Goal: Feedback & Contribution: Contribute content

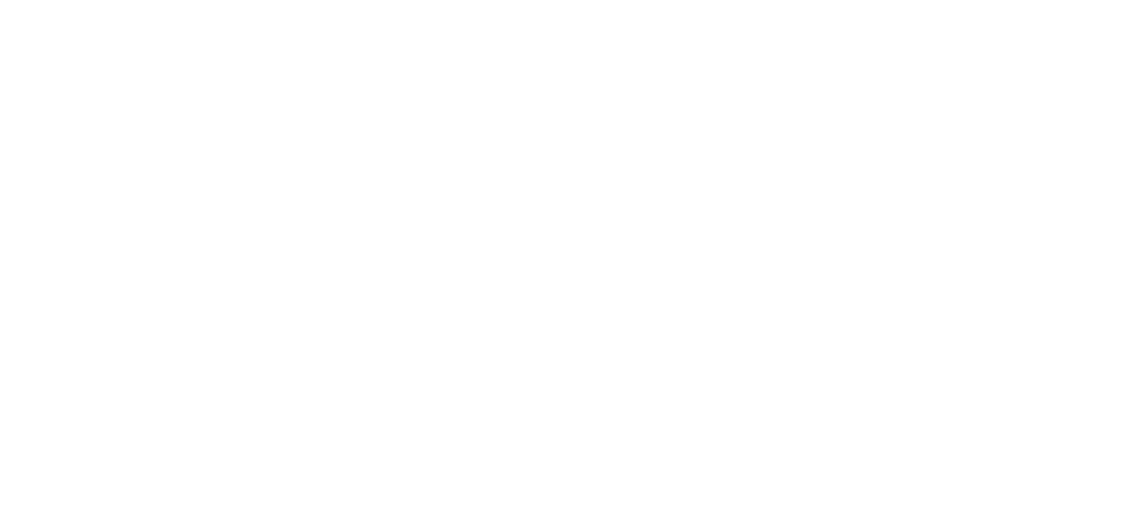
drag, startPoint x: 0, startPoint y: 0, endPoint x: 881, endPoint y: 78, distance: 885.0
click at [824, 0] on html at bounding box center [564, 0] width 1129 height 0
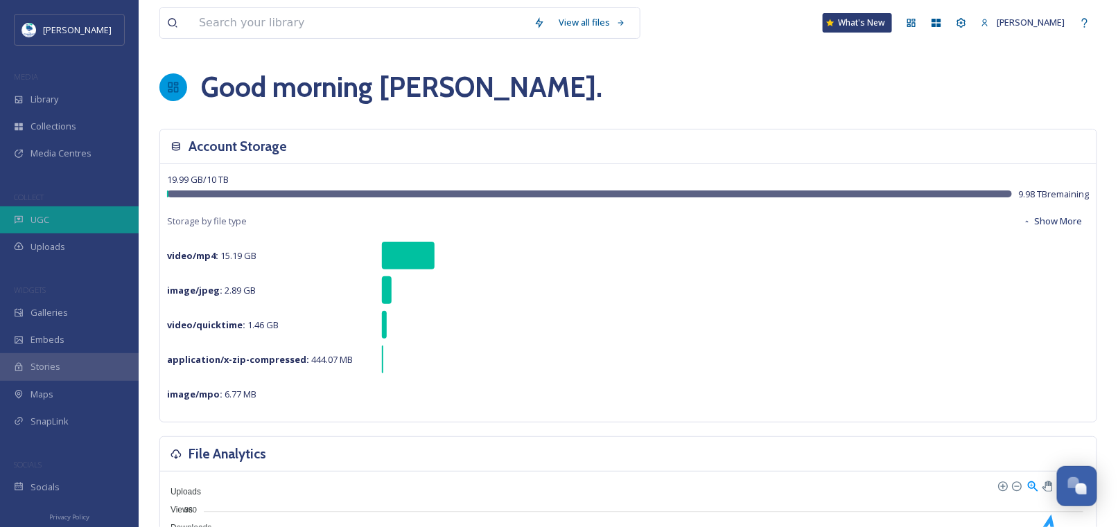
click at [56, 215] on div "UGC" at bounding box center [69, 220] width 139 height 27
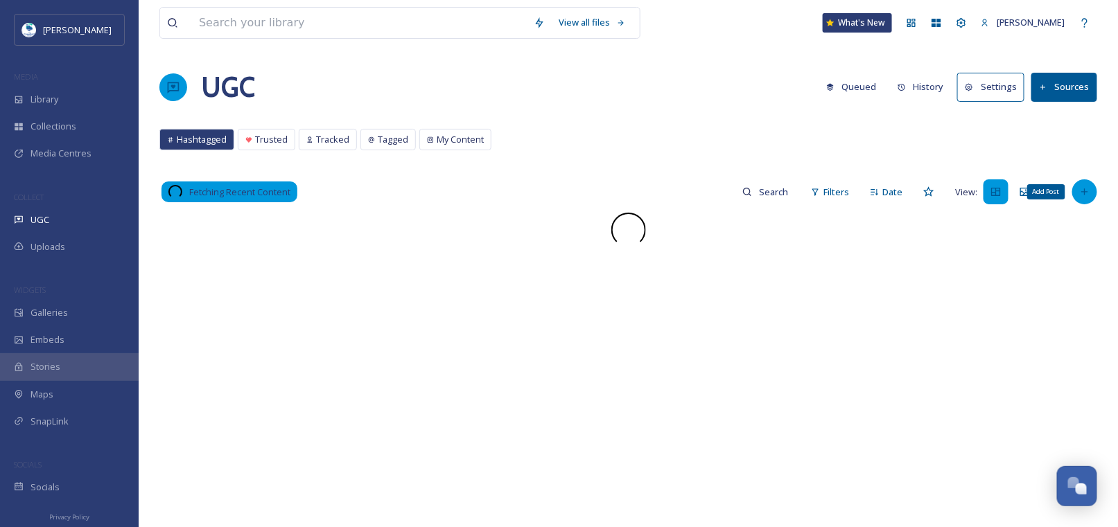
click at [1089, 192] on icon at bounding box center [1084, 191] width 11 height 11
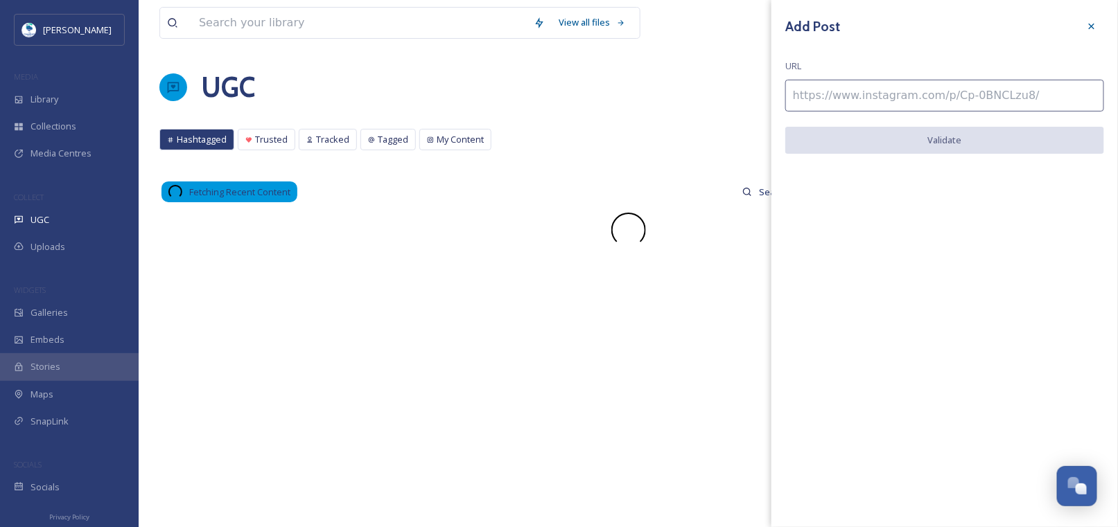
click at [913, 88] on input at bounding box center [944, 96] width 319 height 32
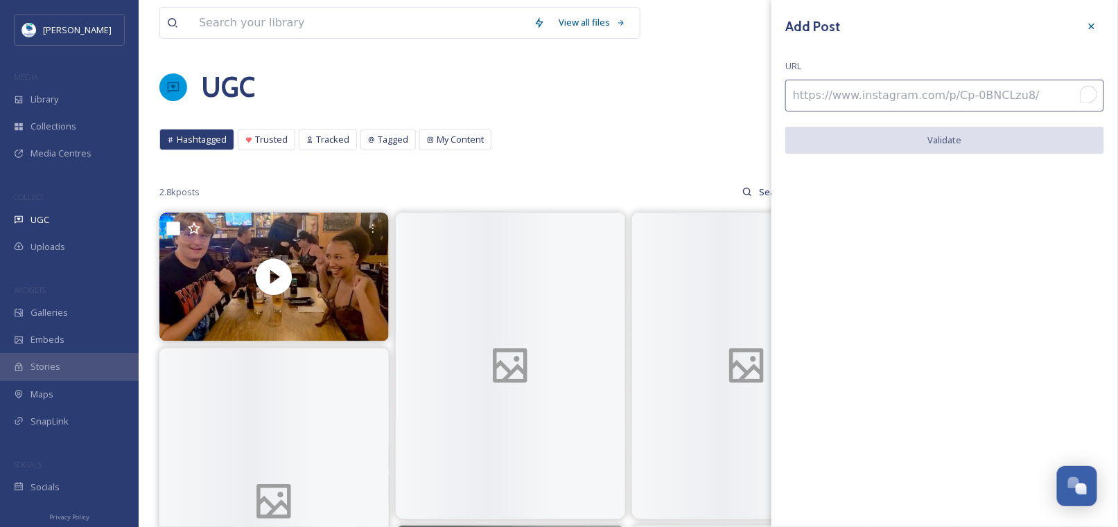
paste input "[URL][DOMAIN_NAME]"
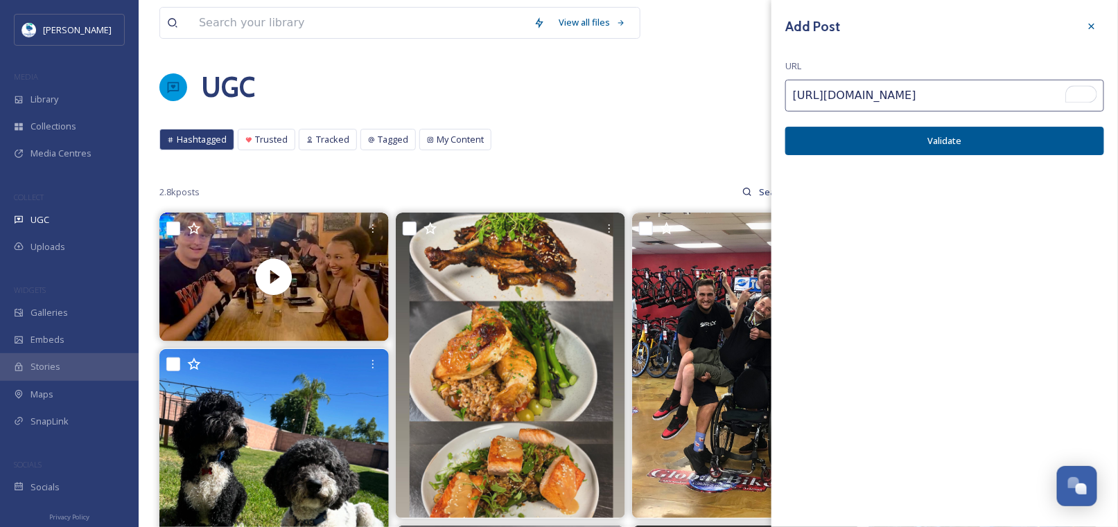
type input "[URL][DOMAIN_NAME]"
click at [981, 143] on button "Validate" at bounding box center [944, 141] width 319 height 28
click at [913, 145] on button "Add Post" at bounding box center [944, 141] width 319 height 28
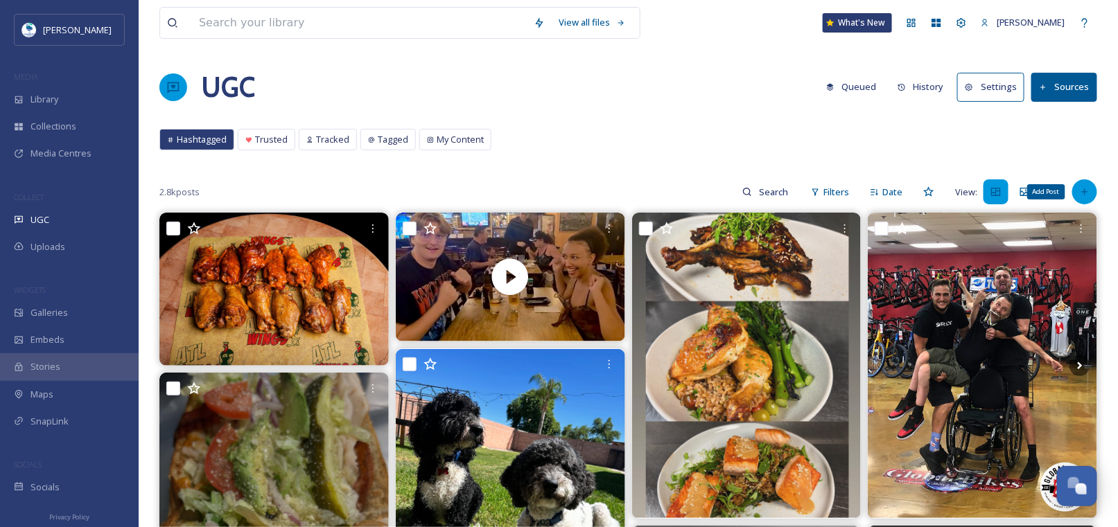
click at [1085, 186] on icon at bounding box center [1084, 191] width 11 height 11
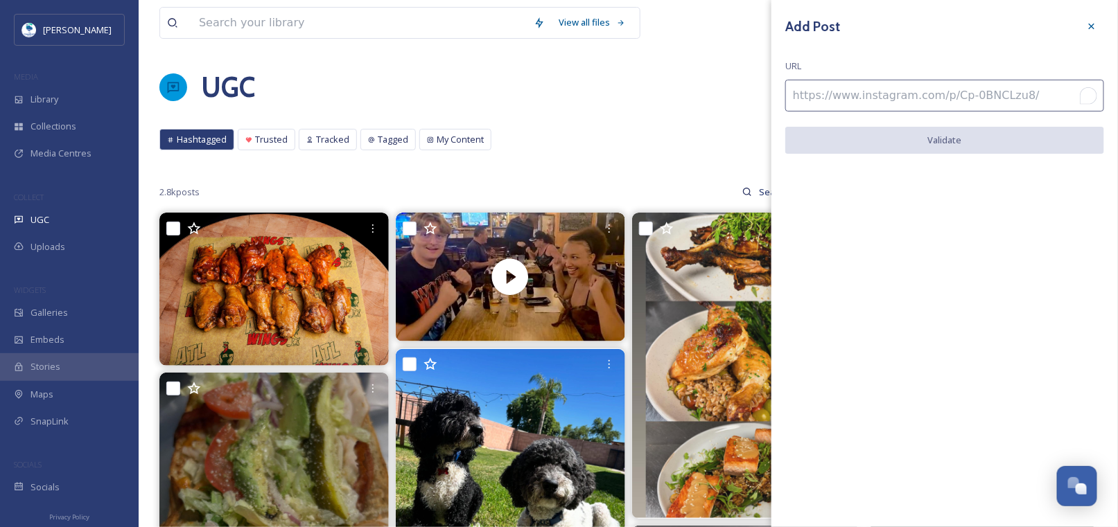
click at [831, 100] on input "To enrich screen reader interactions, please activate Accessibility in Grammarl…" at bounding box center [944, 96] width 319 height 32
paste input "[URL][DOMAIN_NAME]"
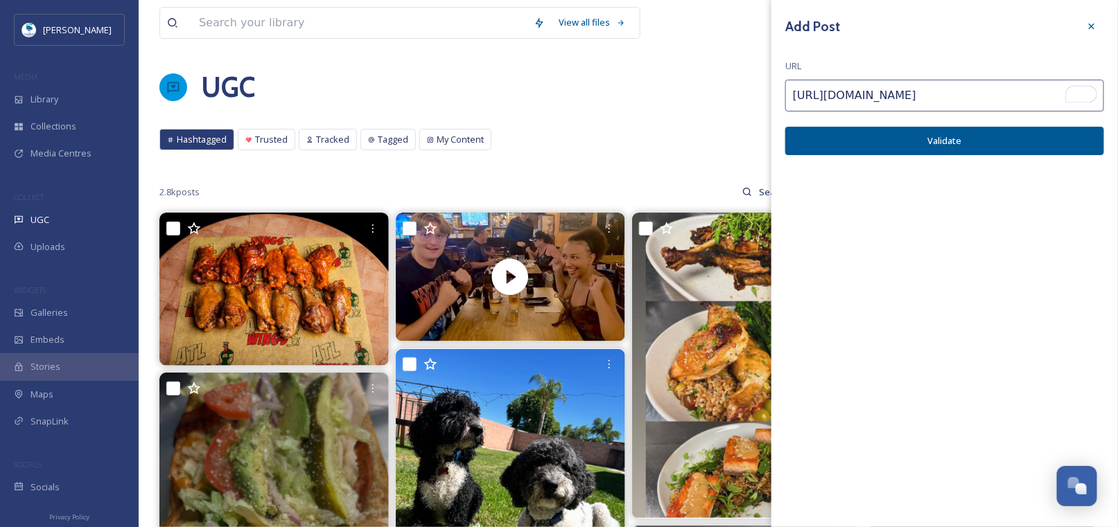
type input "[URL][DOMAIN_NAME]"
click at [920, 134] on button "Validate" at bounding box center [944, 141] width 319 height 28
click at [945, 135] on button "Add Post" at bounding box center [944, 141] width 319 height 28
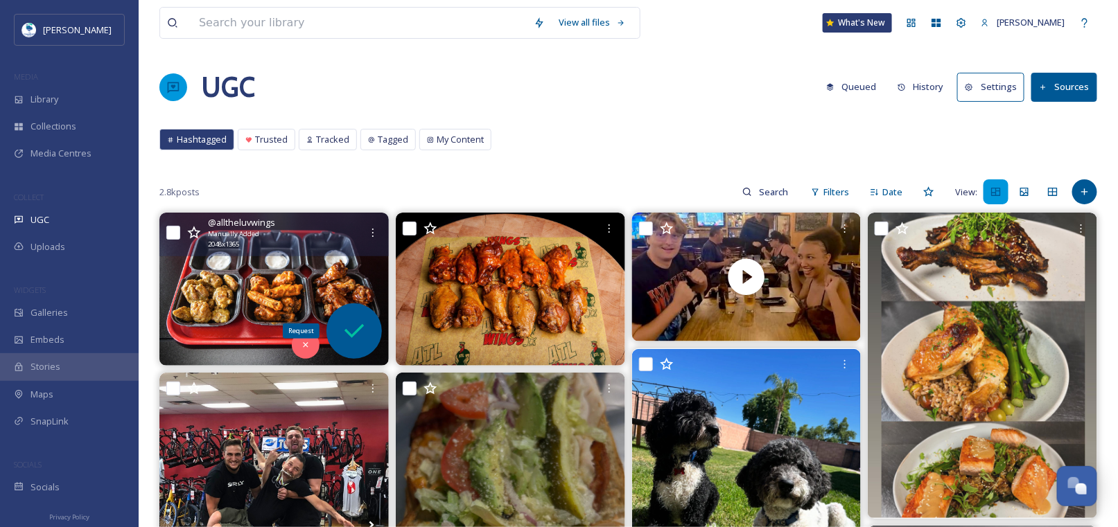
click at [361, 326] on icon at bounding box center [353, 331] width 19 height 14
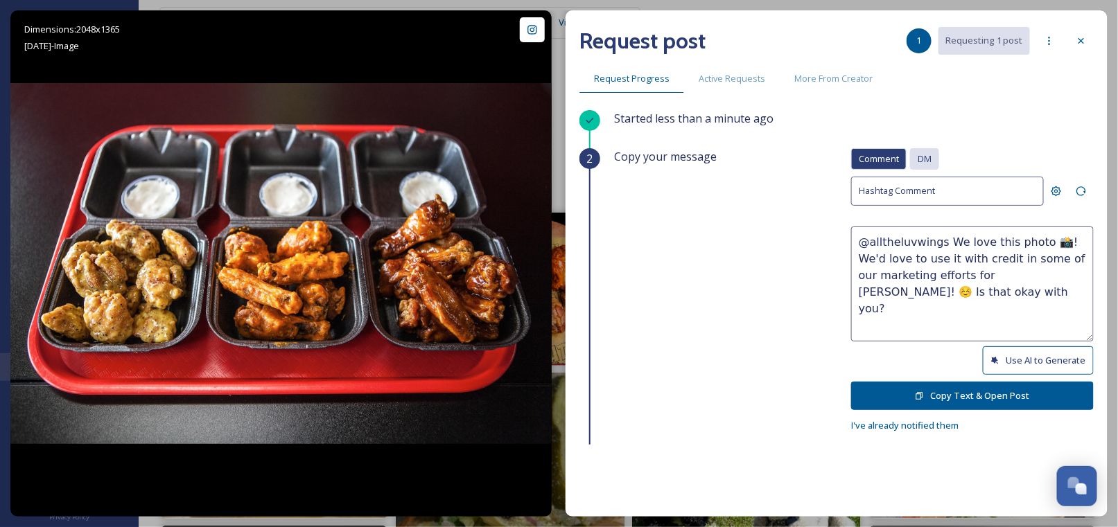
click at [918, 157] on span "DM" at bounding box center [925, 158] width 14 height 13
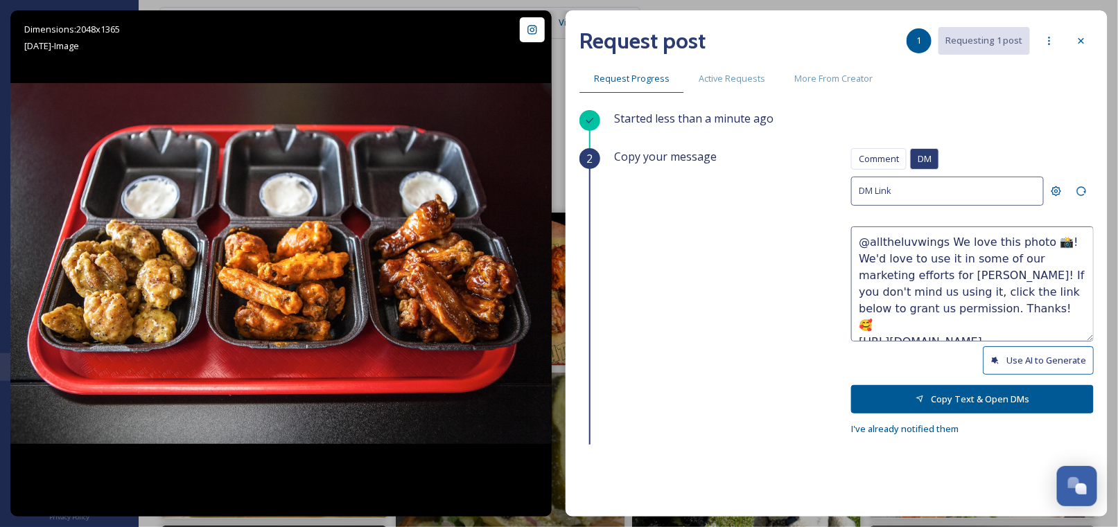
click at [1003, 351] on button "Use AI to Generate" at bounding box center [1038, 360] width 111 height 28
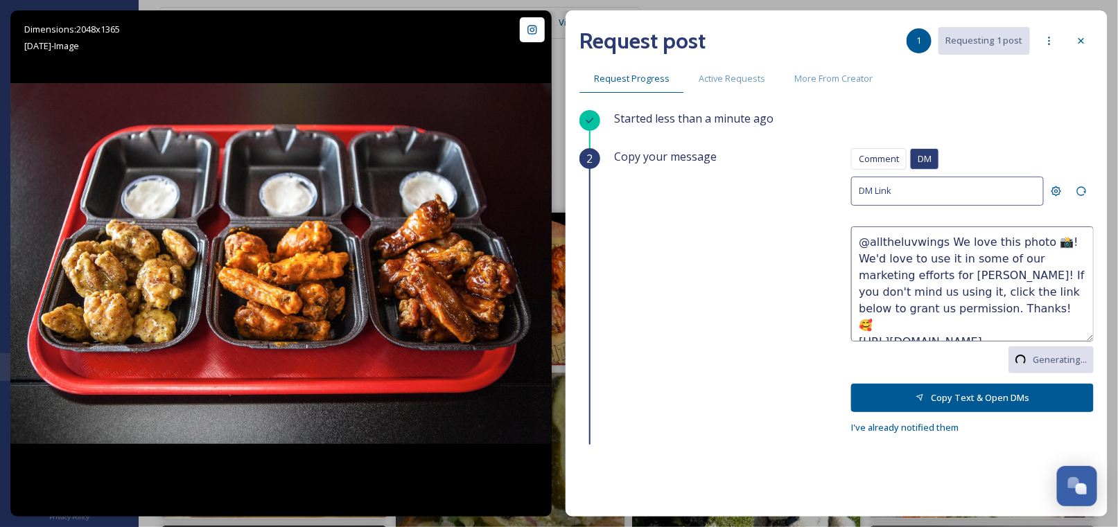
click at [979, 239] on textarea "@alltheluvwings We love this photo 📸! We'd love to use it in some of our market…" at bounding box center [972, 284] width 243 height 115
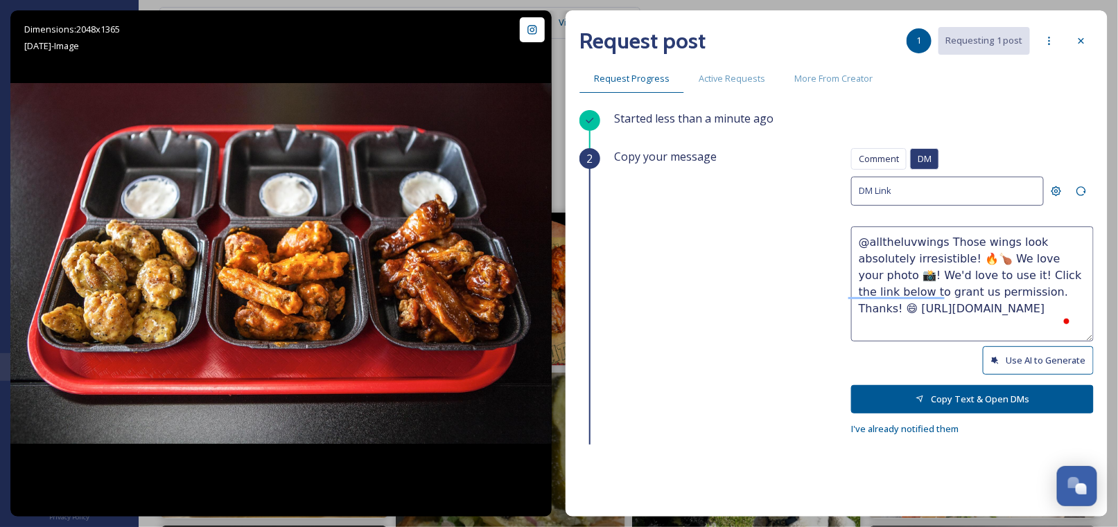
click at [938, 272] on textarea "@alltheluvwings Those wings look absolutely irresistible! 🔥🍗 We love your photo…" at bounding box center [972, 284] width 243 height 115
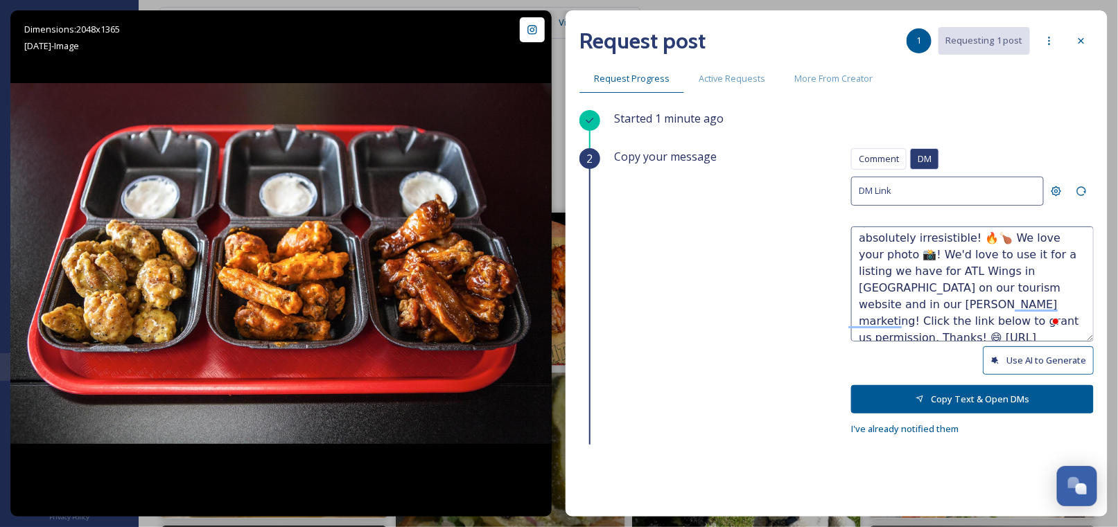
scroll to position [33, 0]
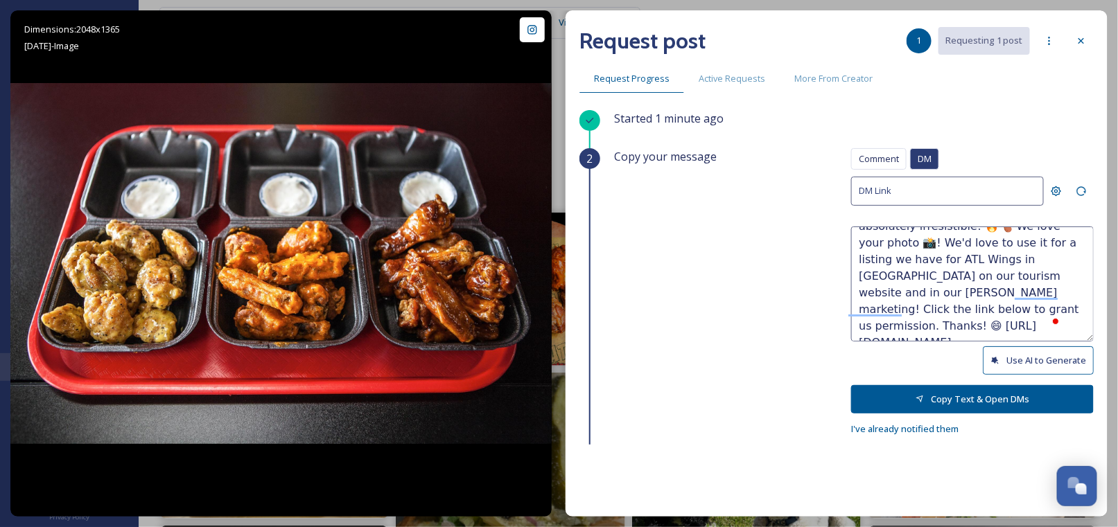
type textarea "@alltheluvwings Those wings look absolutely irresistible! 🔥🍗 We love your photo…"
click at [946, 394] on button "Copy Text & Open DMs" at bounding box center [972, 399] width 243 height 28
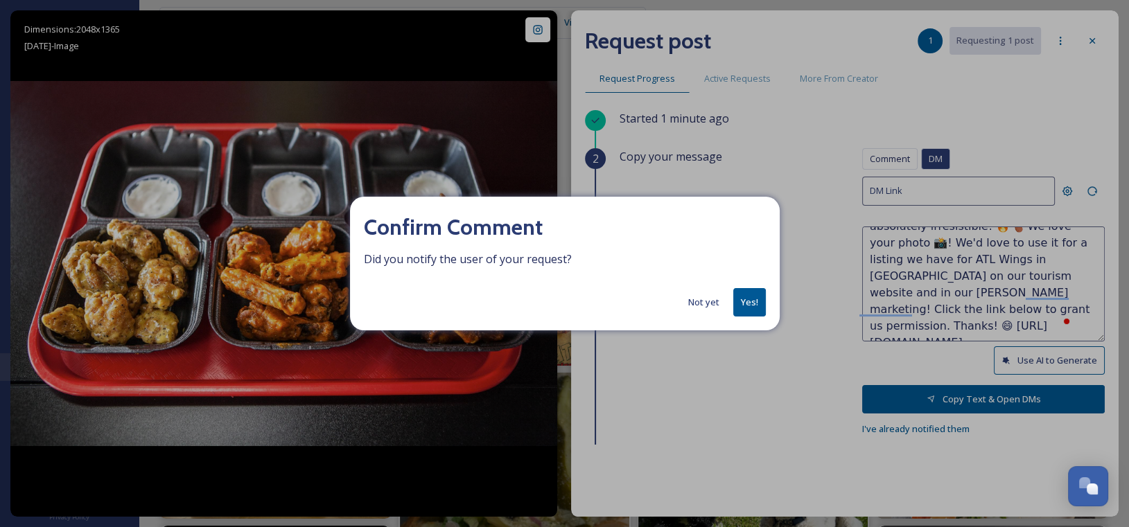
click at [751, 301] on button "Yes!" at bounding box center [749, 302] width 33 height 28
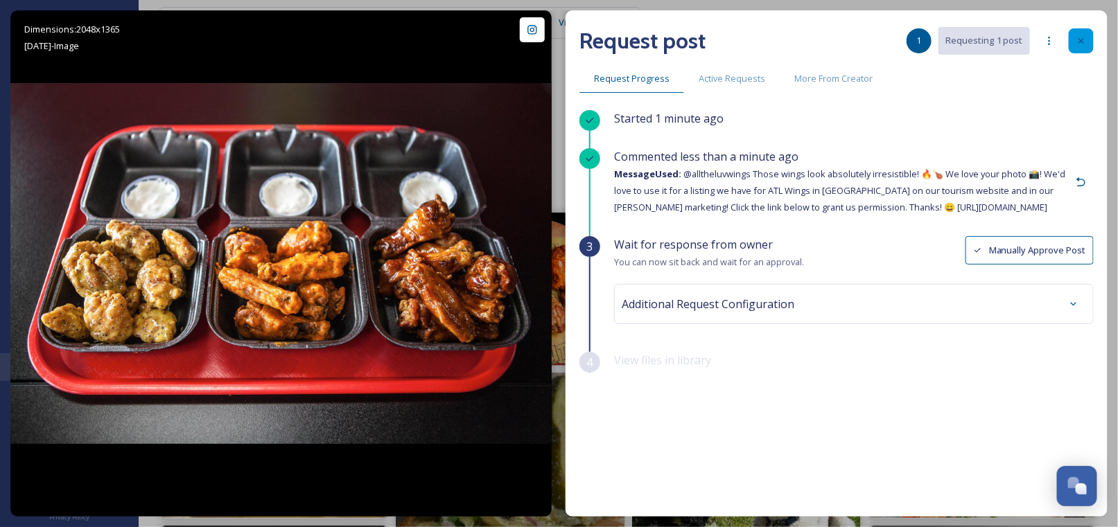
click at [1082, 44] on icon at bounding box center [1081, 40] width 11 height 11
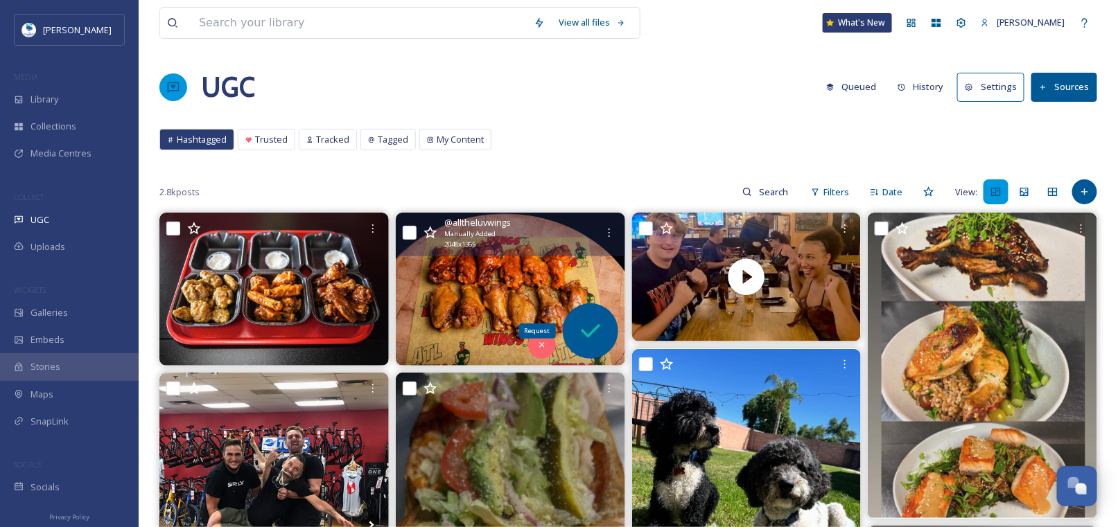
click at [590, 331] on icon at bounding box center [591, 331] width 28 height 28
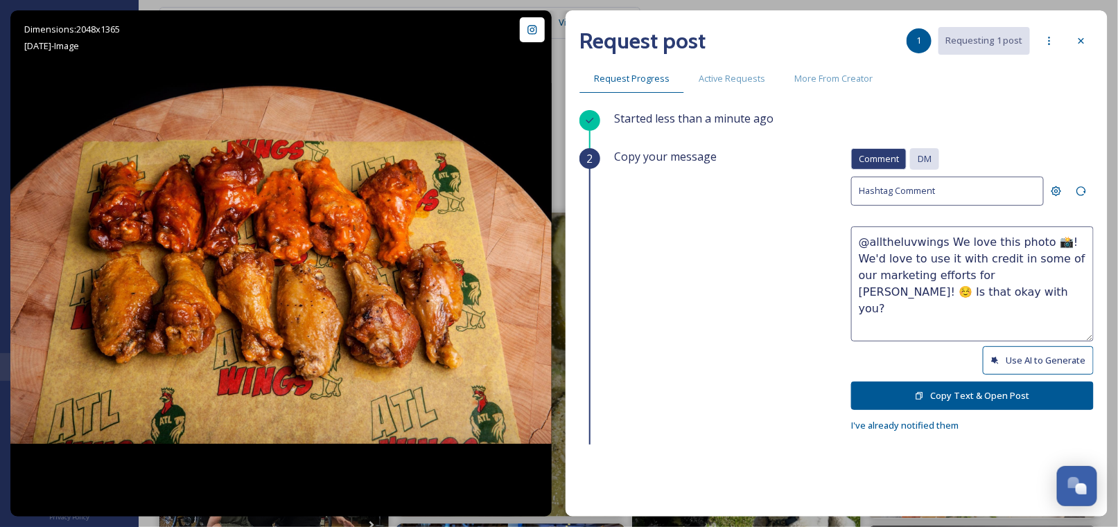
click at [918, 155] on span "DM" at bounding box center [925, 158] width 14 height 13
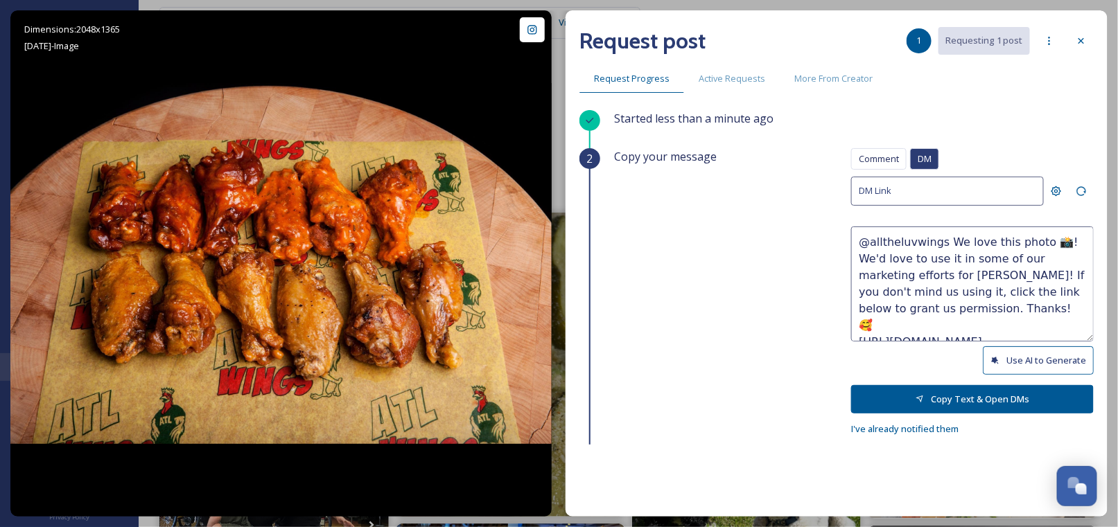
click at [1022, 359] on button "Use AI to Generate" at bounding box center [1038, 360] width 111 height 28
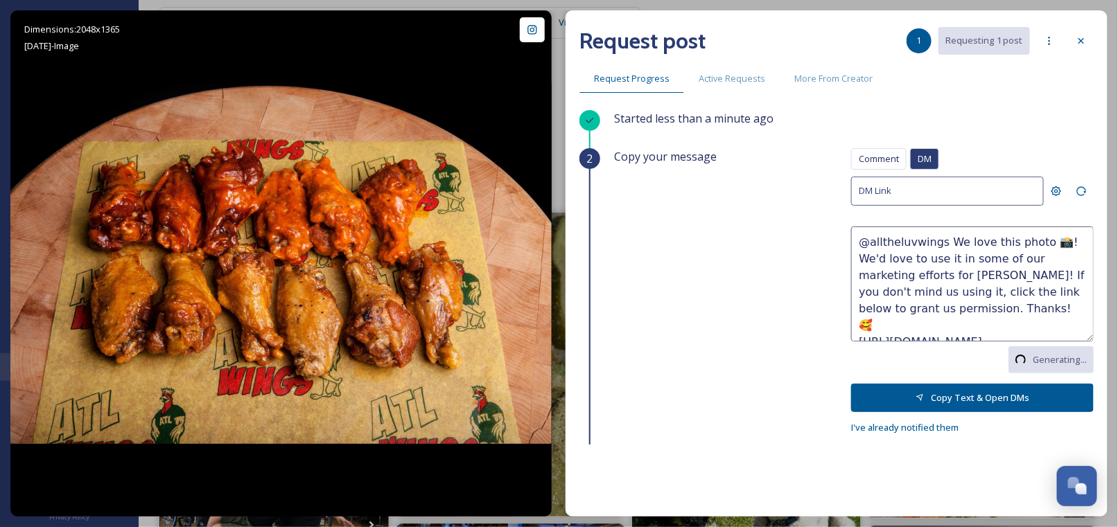
type textarea "@alltheluvwings Those wings look absolutely mouthwatering! 🍗🔥 We love your phot…"
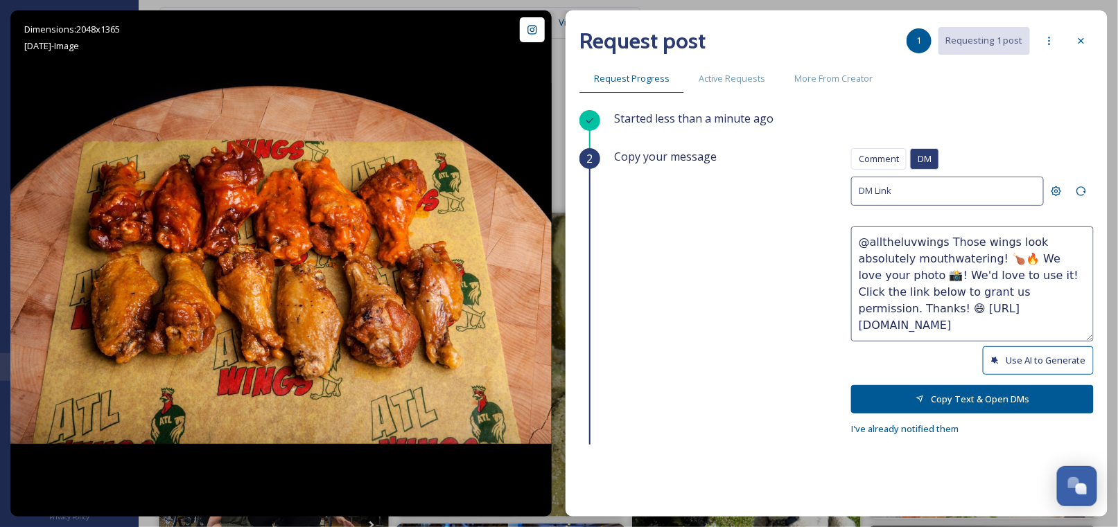
click at [943, 396] on button "Copy Text & Open DMs" at bounding box center [972, 399] width 243 height 28
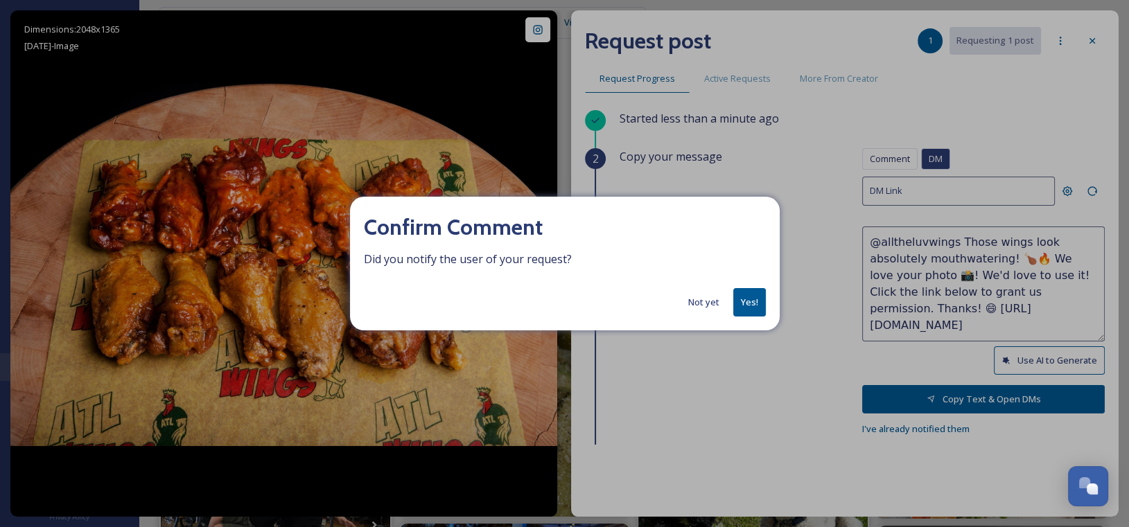
click at [746, 305] on button "Yes!" at bounding box center [749, 302] width 33 height 28
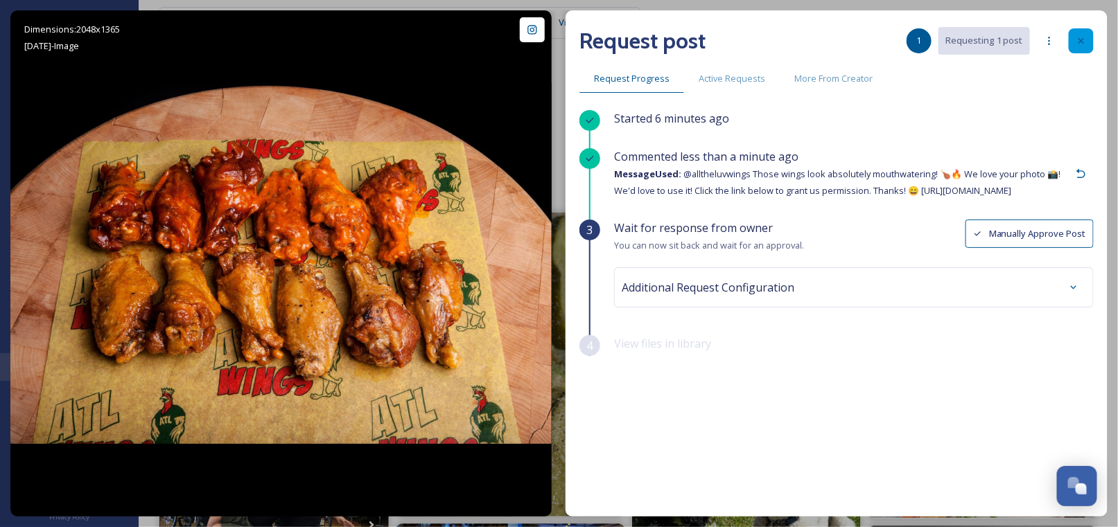
click at [1085, 39] on icon at bounding box center [1081, 40] width 11 height 11
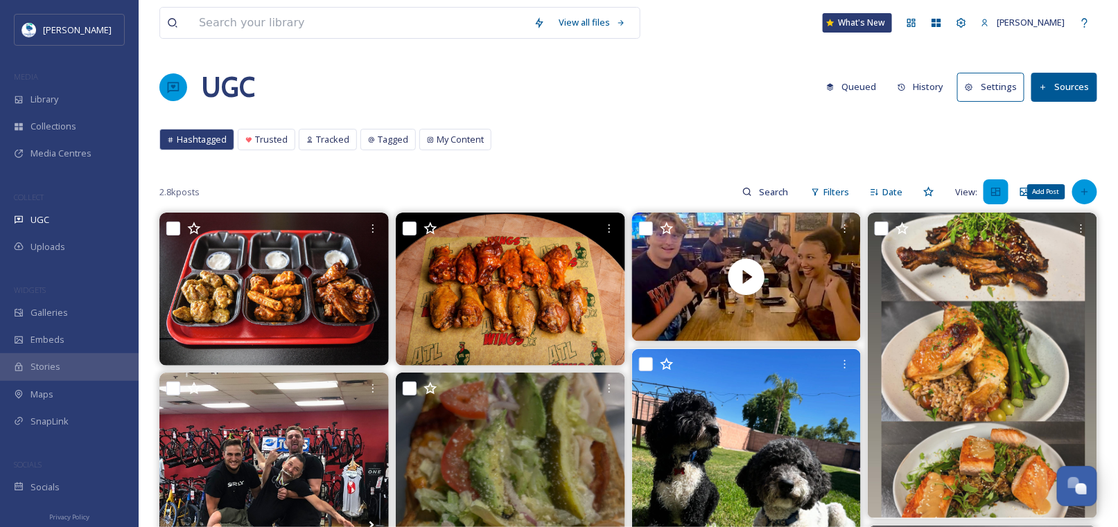
click at [1084, 188] on icon at bounding box center [1084, 191] width 11 height 11
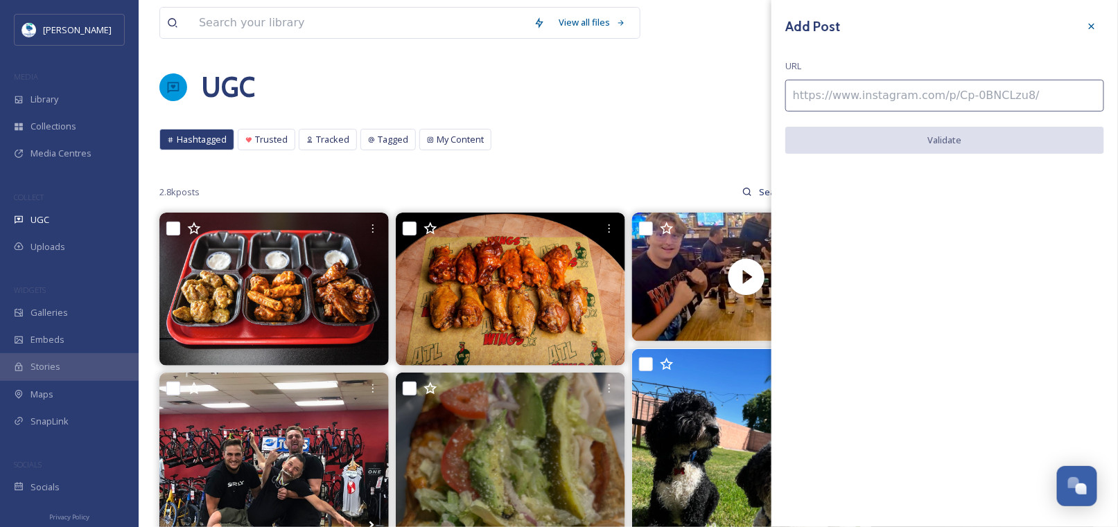
click at [985, 97] on input at bounding box center [944, 96] width 319 height 32
paste input "[URL][DOMAIN_NAME]"
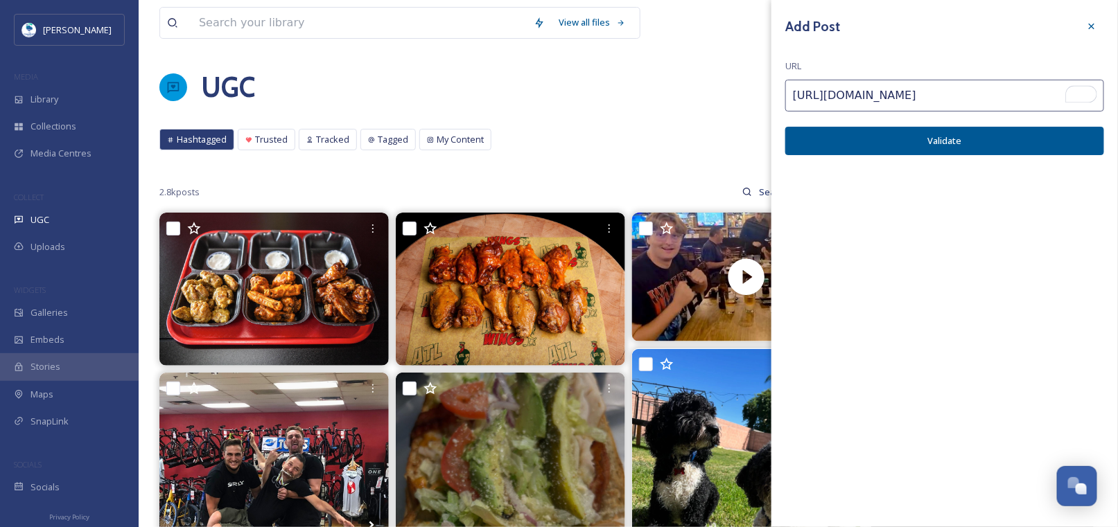
type input "[URL][DOMAIN_NAME]"
click at [970, 143] on button "Validate" at bounding box center [944, 141] width 319 height 28
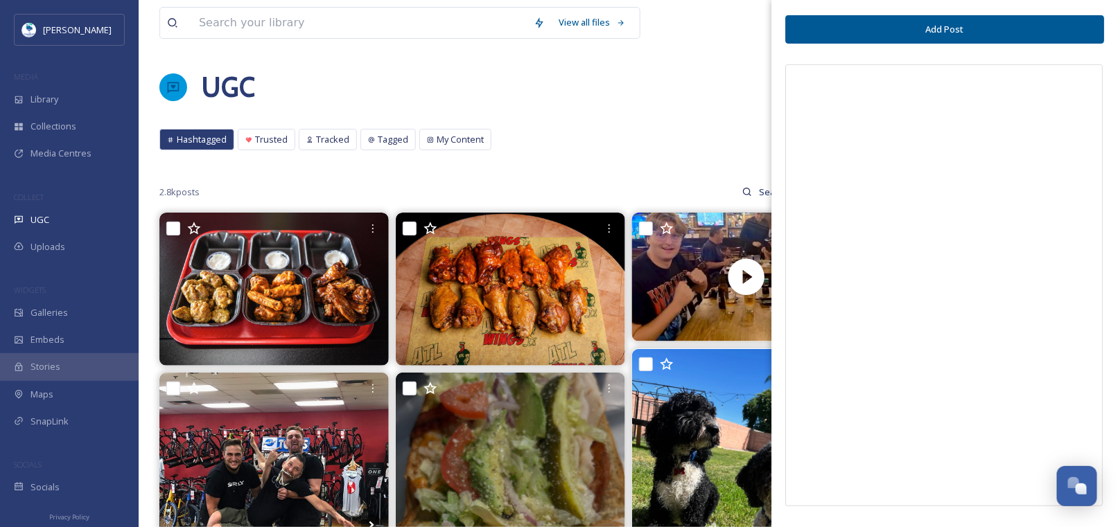
scroll to position [112, 0]
click at [947, 26] on button "Add Post" at bounding box center [944, 29] width 319 height 28
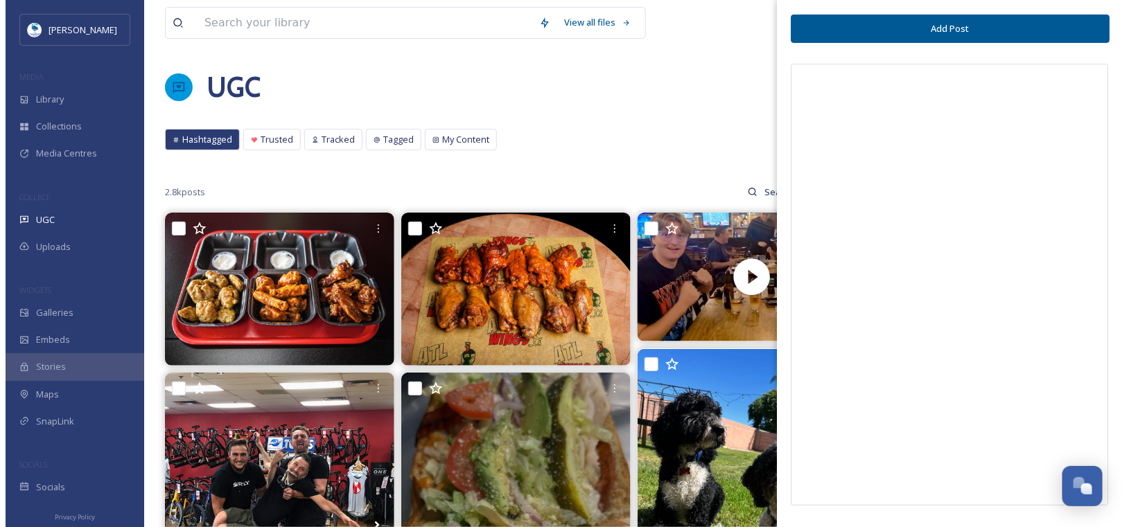
scroll to position [112, 0]
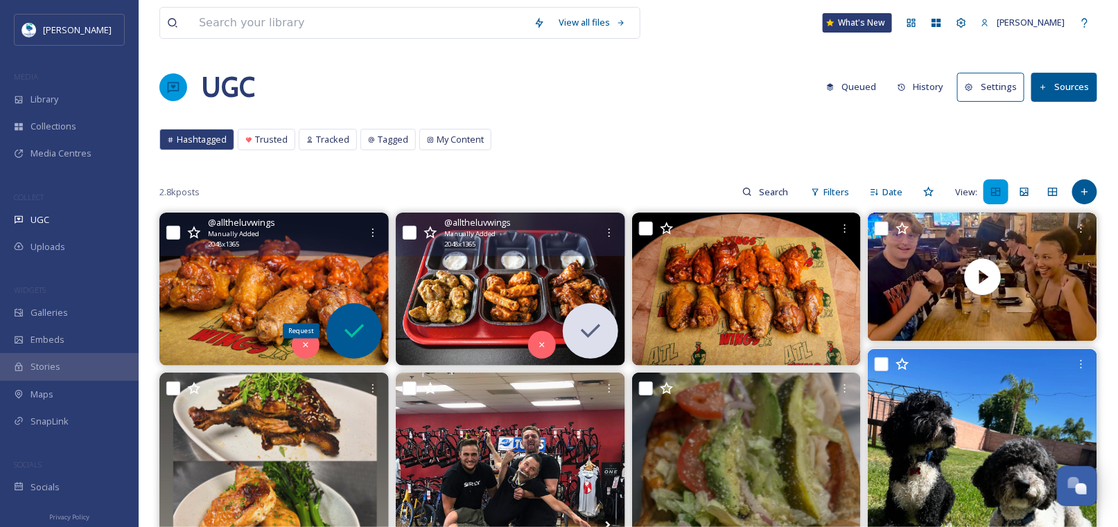
click at [356, 335] on icon at bounding box center [354, 331] width 28 height 28
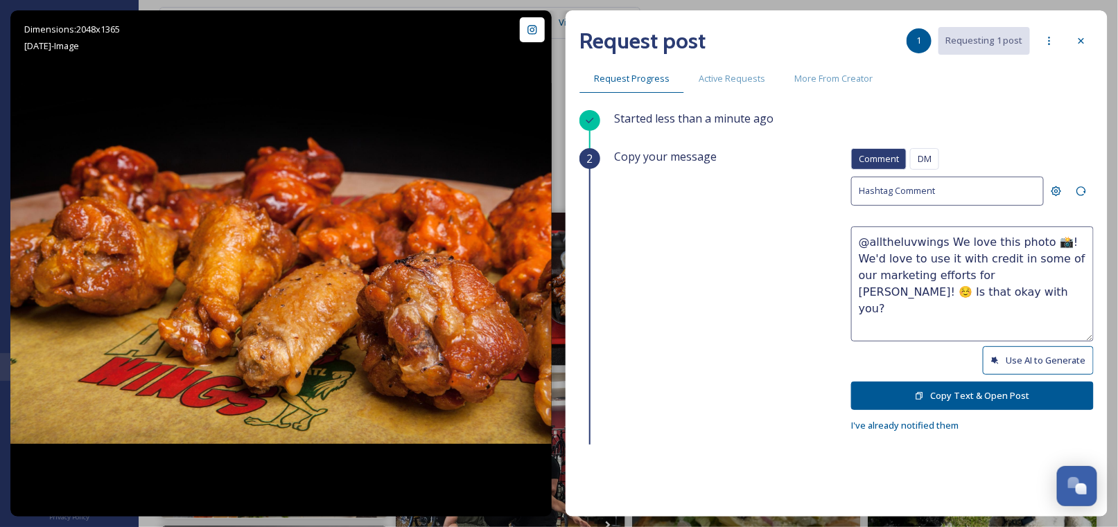
click at [1010, 351] on button "Use AI to Generate" at bounding box center [1038, 360] width 111 height 28
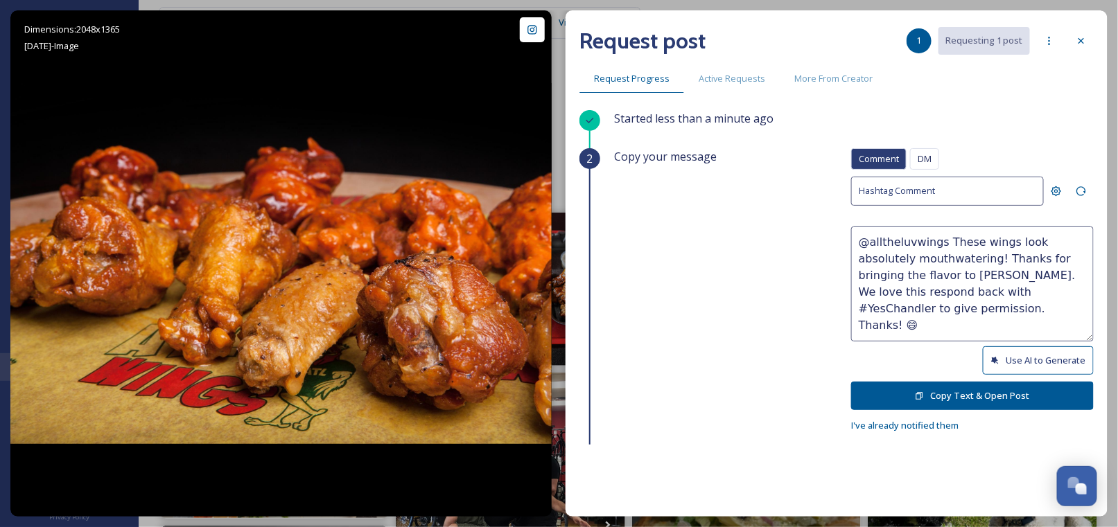
click at [1007, 286] on textarea "@alltheluvwings These wings look absolutely mouthwatering! Thanks for bringing …" at bounding box center [972, 284] width 243 height 115
drag, startPoint x: 913, startPoint y: 272, endPoint x: 971, endPoint y: 274, distance: 58.2
click at [971, 274] on textarea "@alltheluvwings These wings look absolutely mouthwatering! Thanks for bringing …" at bounding box center [972, 284] width 243 height 115
type textarea "@alltheluvwings These wings look absolutely mouthwatering! Thanks for bringing …"
click at [947, 395] on button "Copy Text & Open Post" at bounding box center [972, 396] width 243 height 28
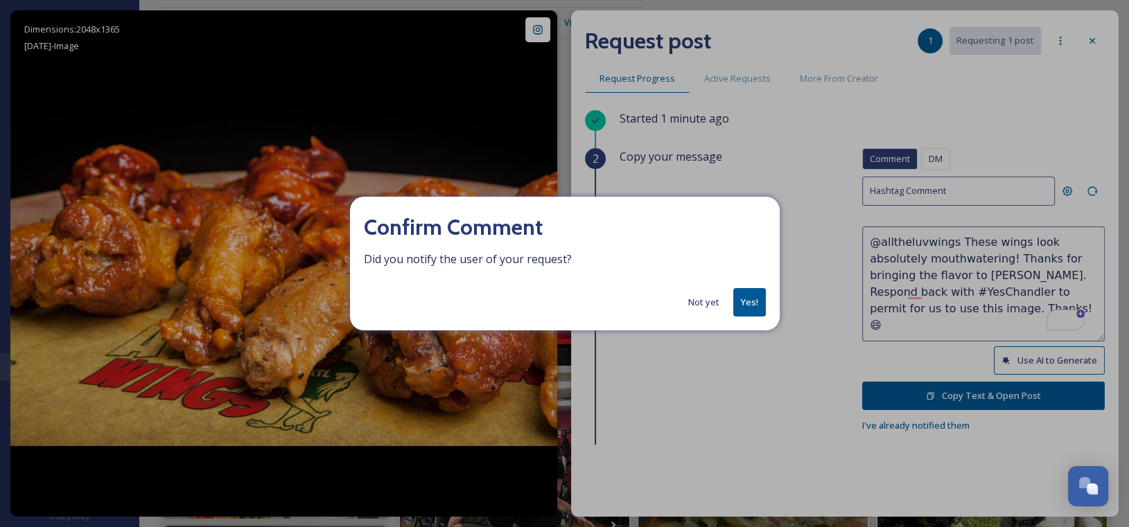
click at [754, 302] on button "Yes!" at bounding box center [749, 302] width 33 height 28
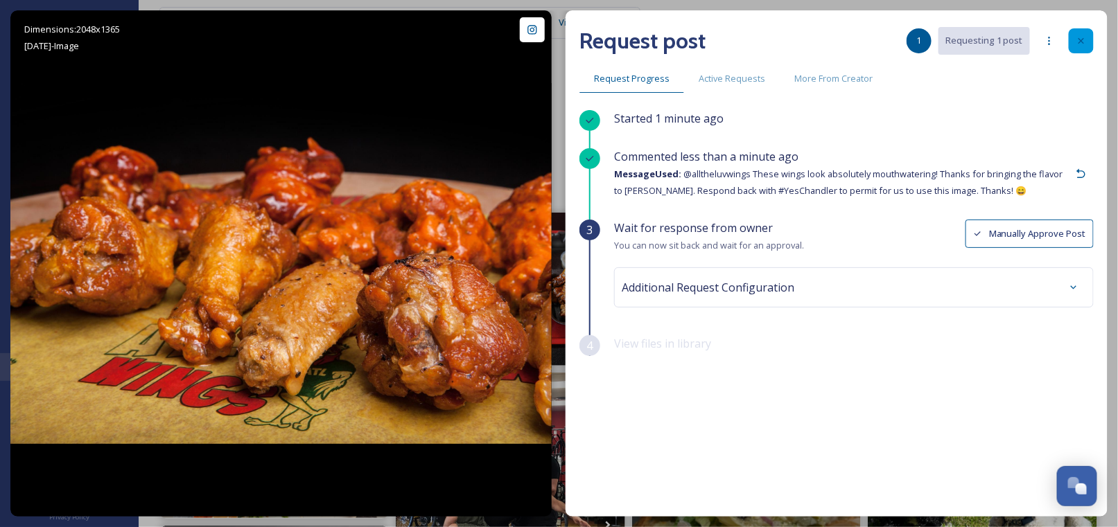
click at [1081, 37] on icon at bounding box center [1081, 40] width 11 height 11
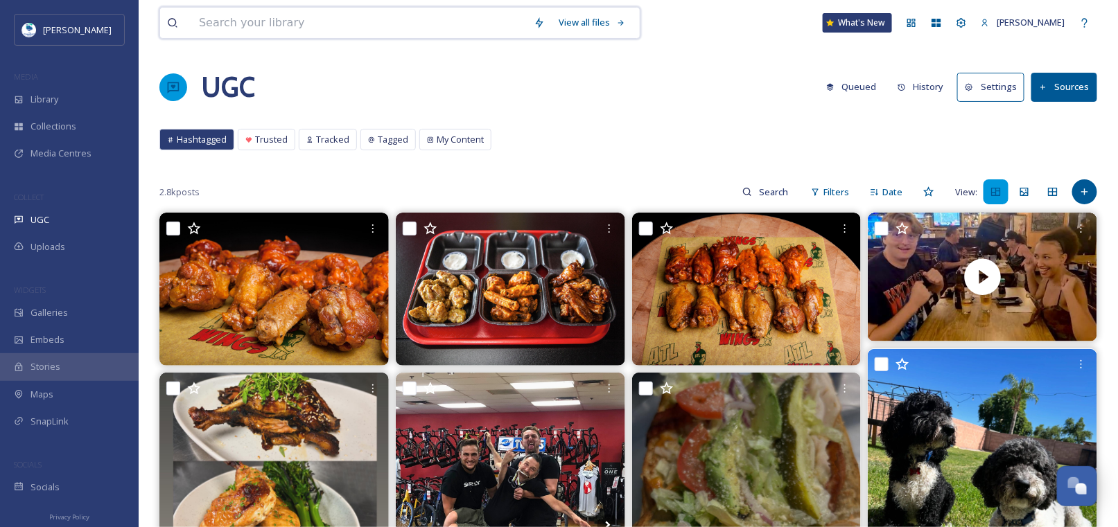
click at [290, 24] on input at bounding box center [359, 23] width 335 height 30
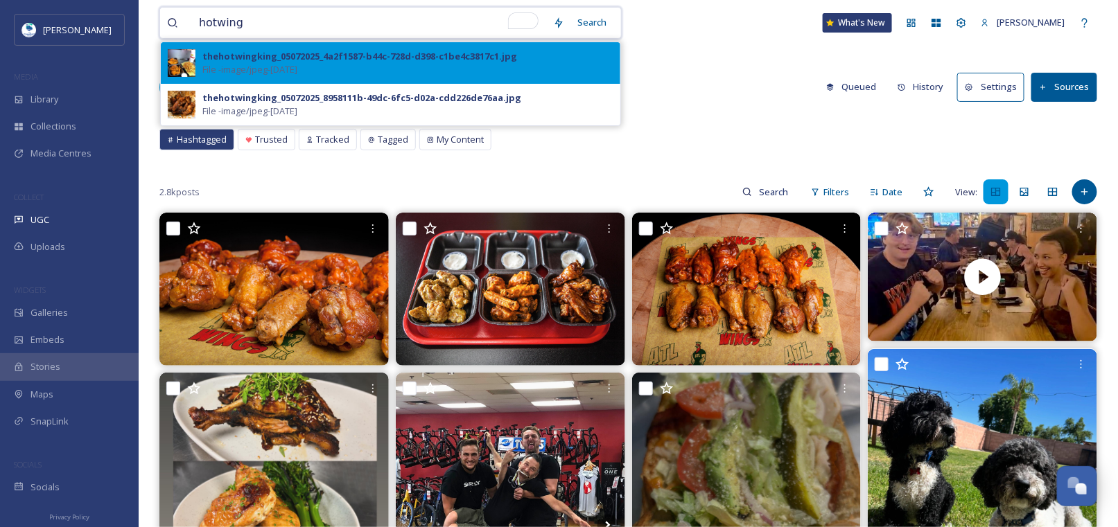
type input "hotwing"
click at [359, 66] on div "thehotwingking_05072025_4a2f1587-b44c-728d-d398-c1be4c3817c1.jpg File - image/j…" at bounding box center [407, 63] width 411 height 26
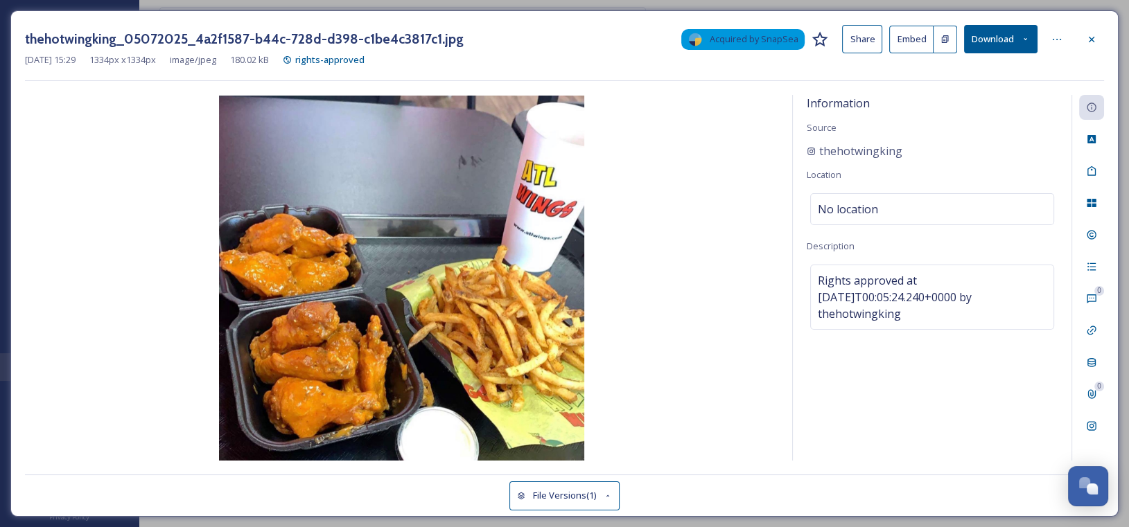
click at [1017, 43] on button "Download" at bounding box center [1000, 39] width 73 height 28
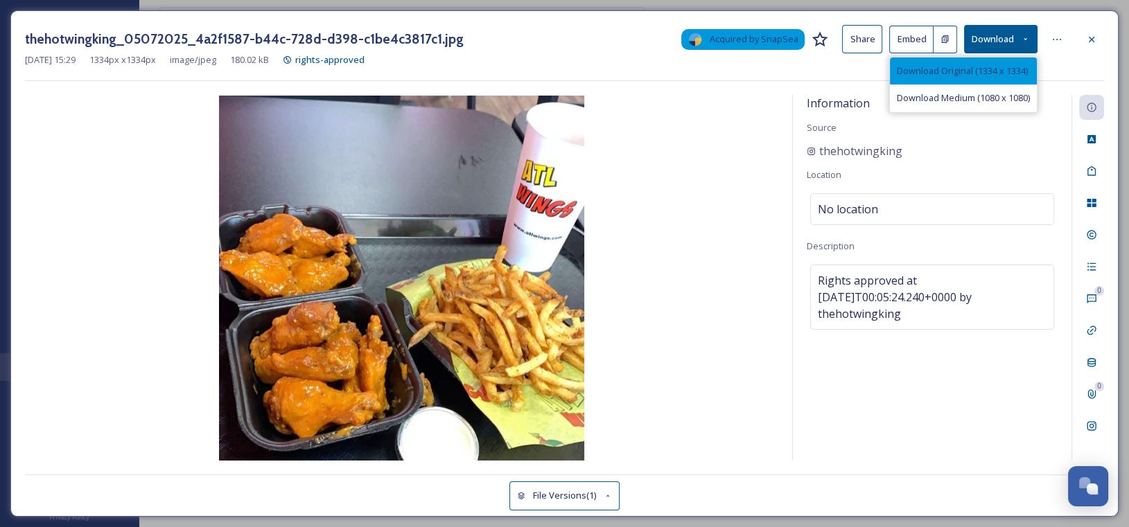
click at [950, 70] on span "Download Original (1334 x 1334)" at bounding box center [962, 70] width 131 height 13
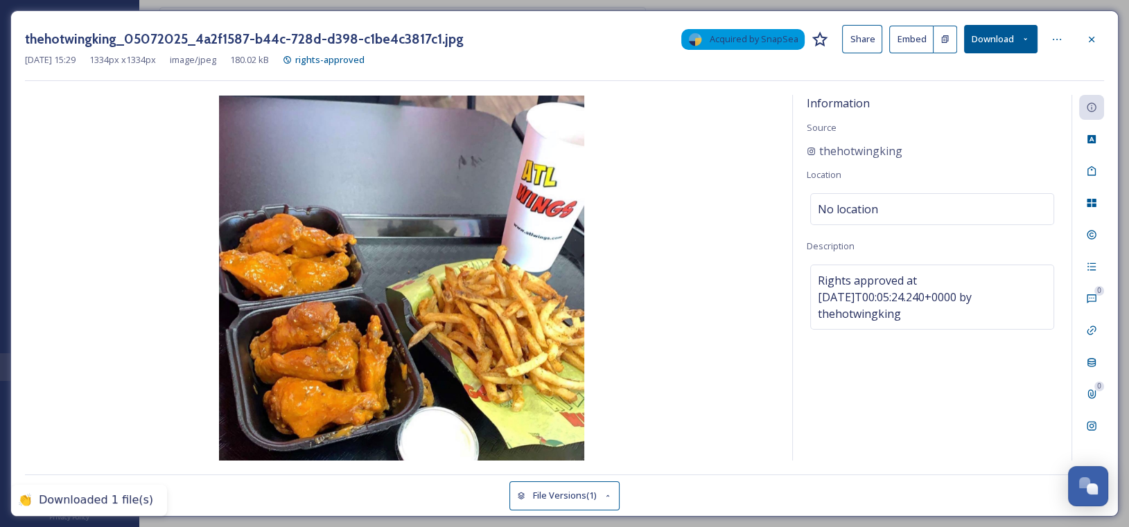
drag, startPoint x: 570, startPoint y: 42, endPoint x: 658, endPoint y: 37, distance: 87.5
click at [570, 41] on div "thehotwingking_05072025_4a2f1587-b44c-728d-d398-c1be4c3817c1.jpg Acquired by Sn…" at bounding box center [564, 39] width 1079 height 28
click at [1096, 42] on div at bounding box center [1091, 39] width 25 height 25
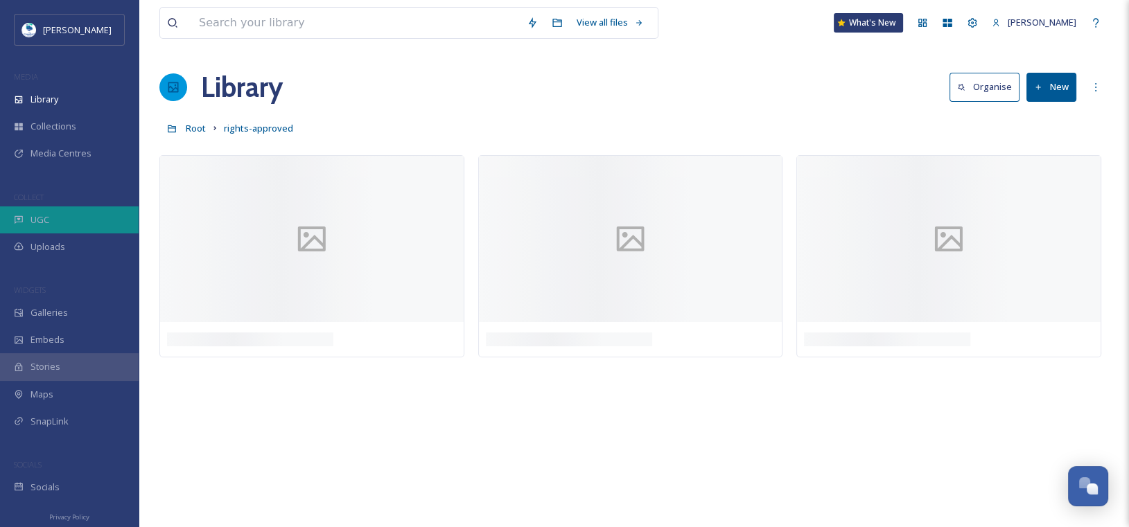
click at [53, 213] on div "UGC" at bounding box center [69, 220] width 139 height 27
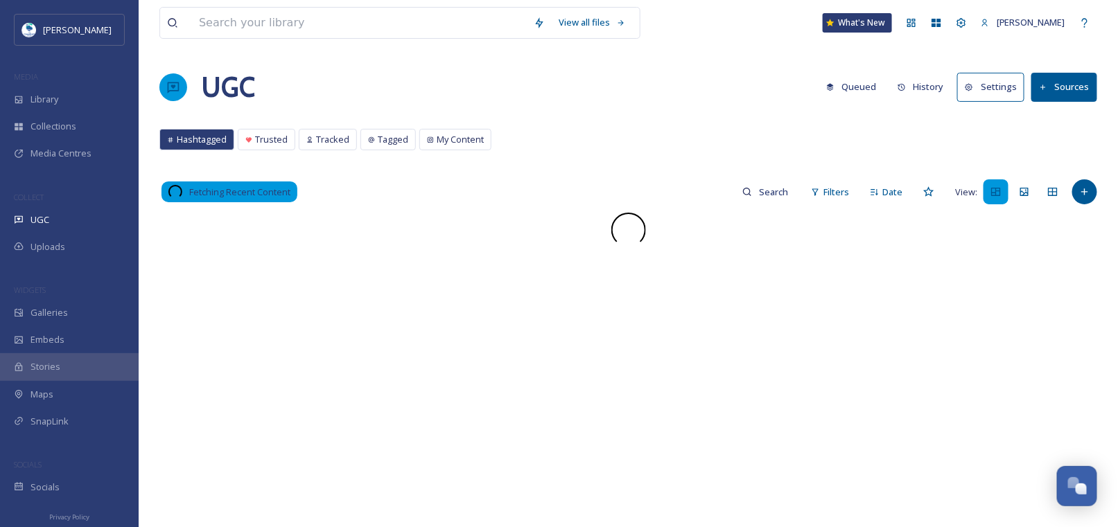
click at [931, 87] on button "History" at bounding box center [920, 86] width 60 height 27
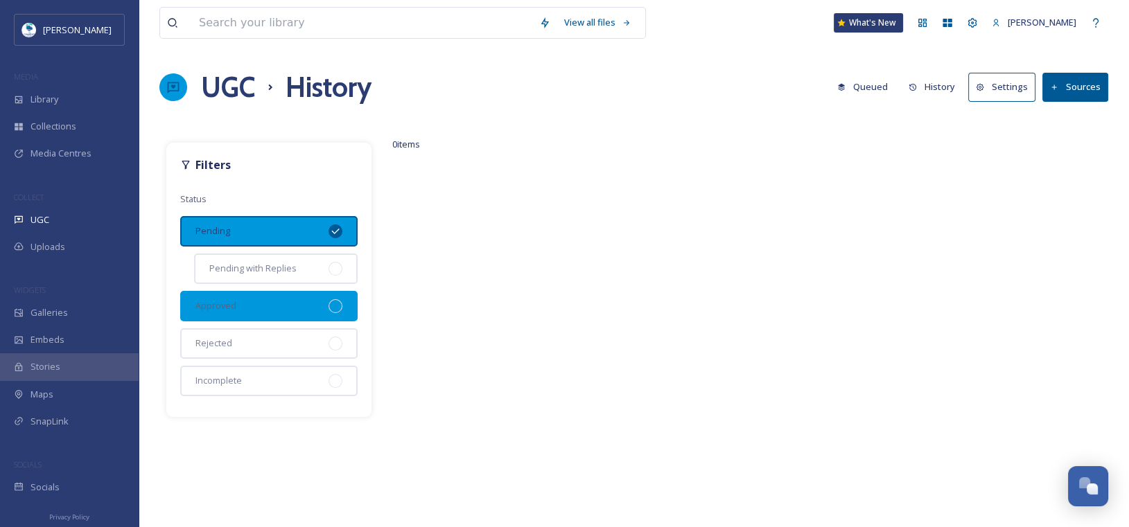
click at [331, 300] on div at bounding box center [335, 306] width 14 height 14
click at [335, 227] on icon at bounding box center [335, 231] width 11 height 11
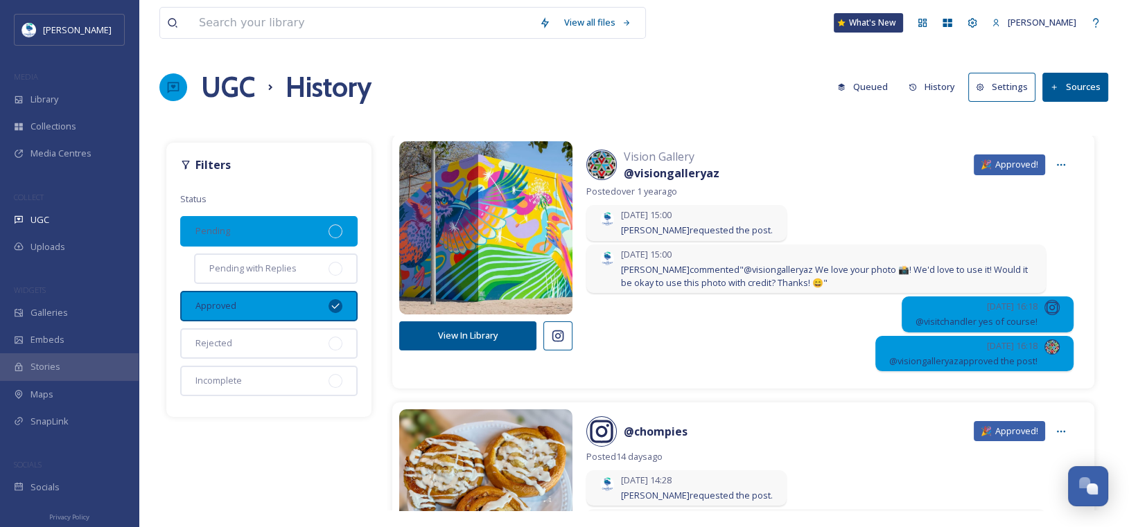
scroll to position [69, 0]
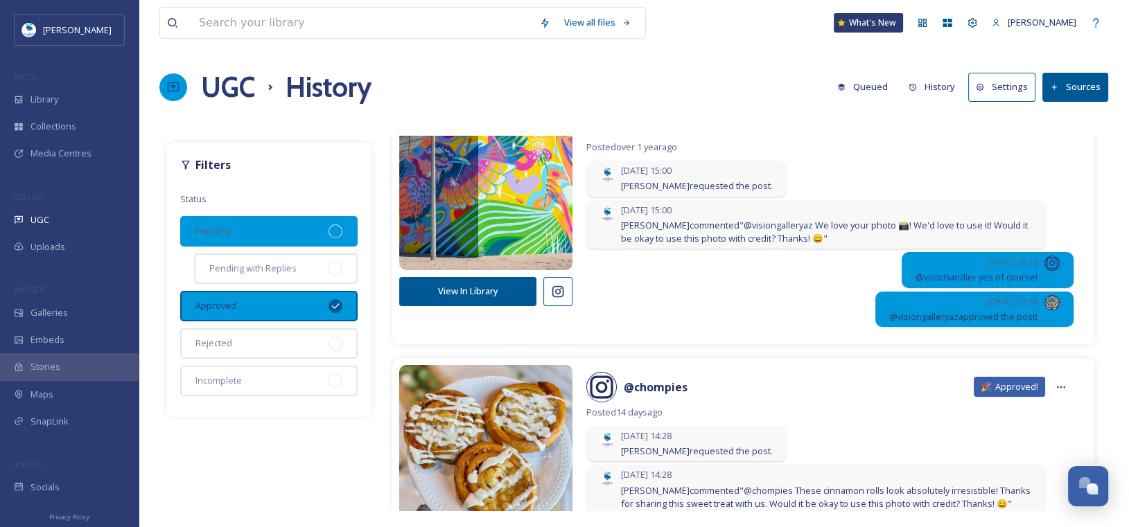
click at [338, 305] on icon at bounding box center [335, 306] width 11 height 11
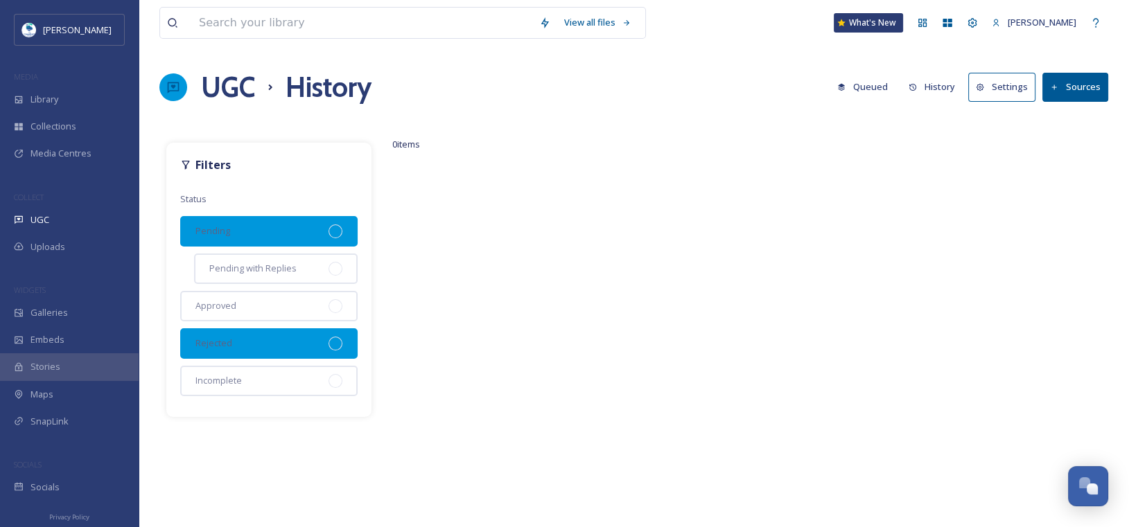
click at [336, 340] on div at bounding box center [335, 344] width 14 height 14
click at [335, 337] on div at bounding box center [335, 344] width 14 height 14
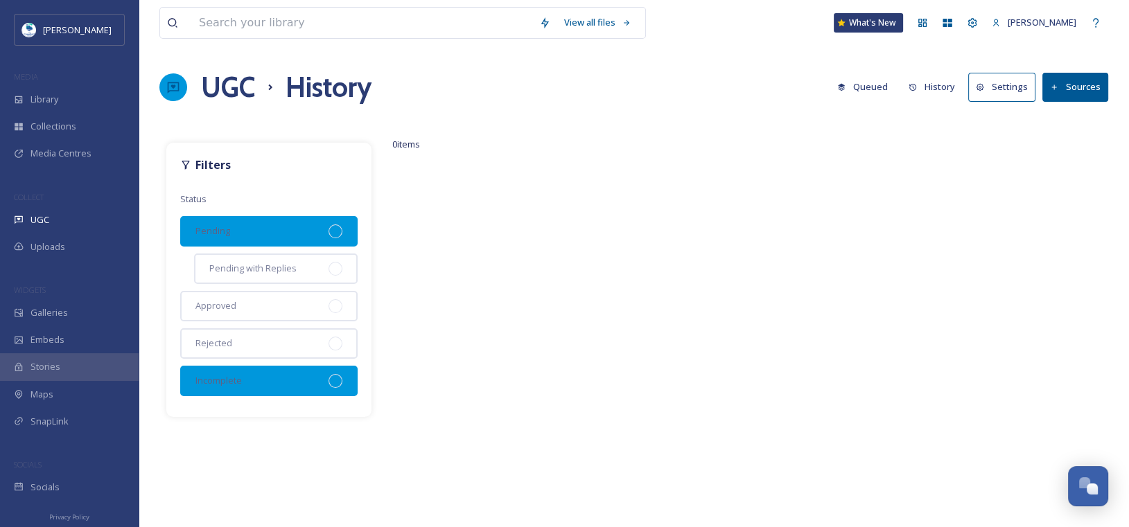
click at [335, 380] on div at bounding box center [335, 381] width 14 height 14
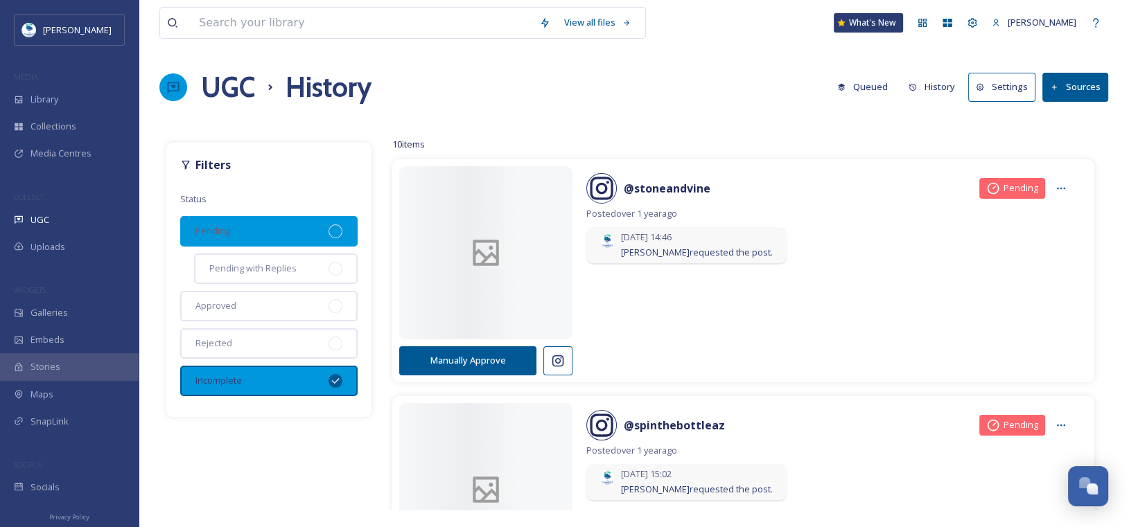
click at [335, 380] on icon at bounding box center [335, 381] width 8 height 6
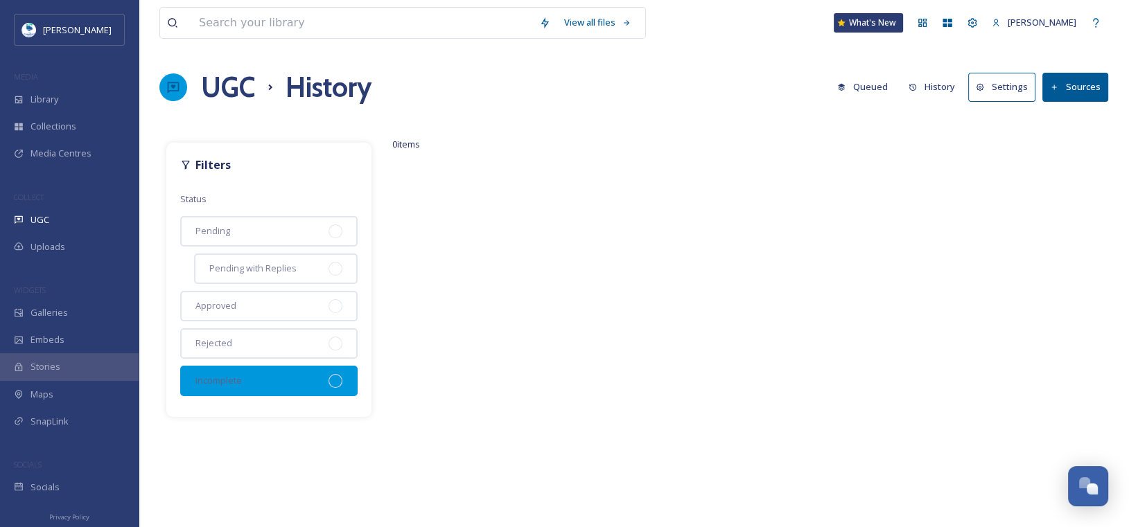
click at [334, 375] on div at bounding box center [335, 381] width 14 height 14
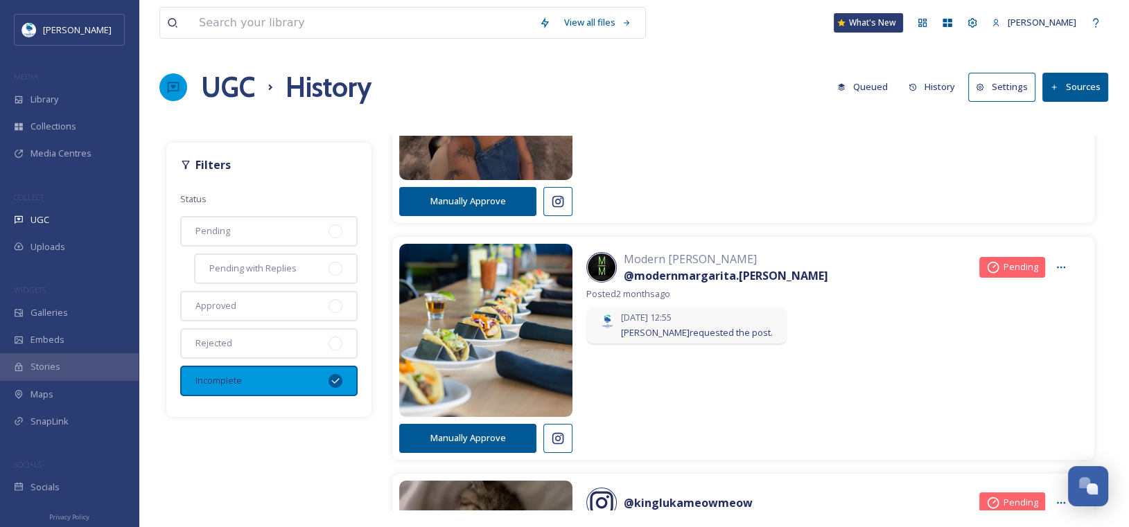
scroll to position [1109, 0]
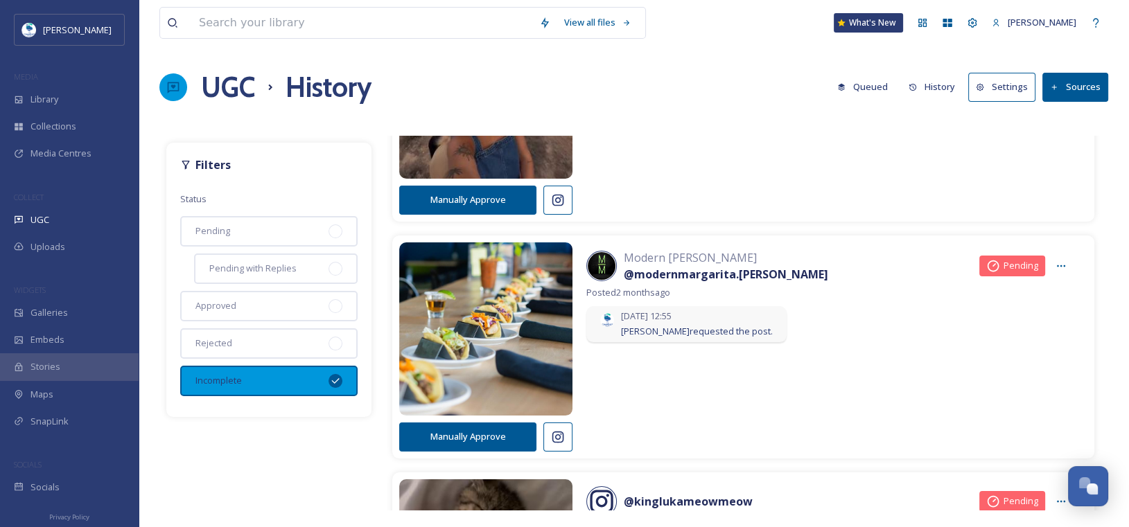
click at [335, 380] on icon at bounding box center [335, 381] width 8 height 6
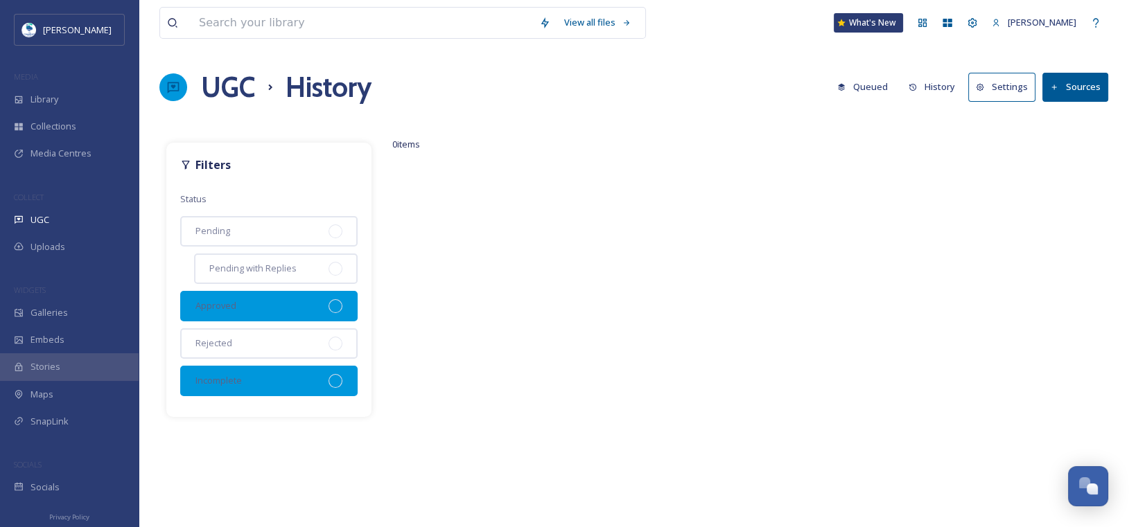
click at [340, 304] on div at bounding box center [335, 306] width 14 height 14
